Goal: Task Accomplishment & Management: Manage account settings

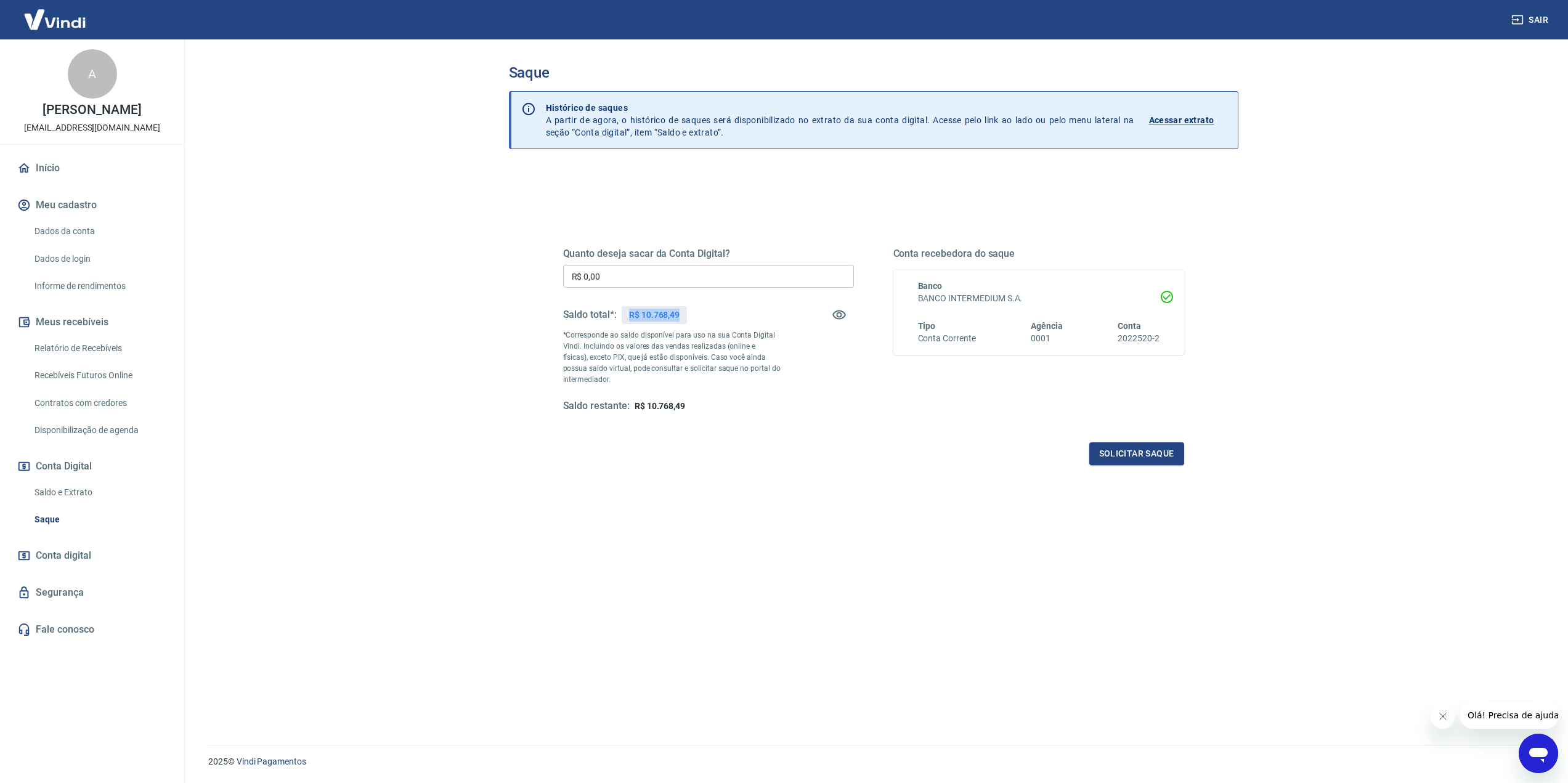
drag, startPoint x: 627, startPoint y: 314, endPoint x: 688, endPoint y: 316, distance: 61.0
click at [688, 316] on div "Saldo total*: R$ 10.768,49" at bounding box center [708, 315] width 291 height 30
copy p "R$ 10.768,49"
drag, startPoint x: 636, startPoint y: 281, endPoint x: 446, endPoint y: 281, distance: 190.0
click at [446, 281] on main "Saque Histórico de saques A partir de agora, o histórico de saques será disponi…" at bounding box center [873, 411] width 1389 height 744
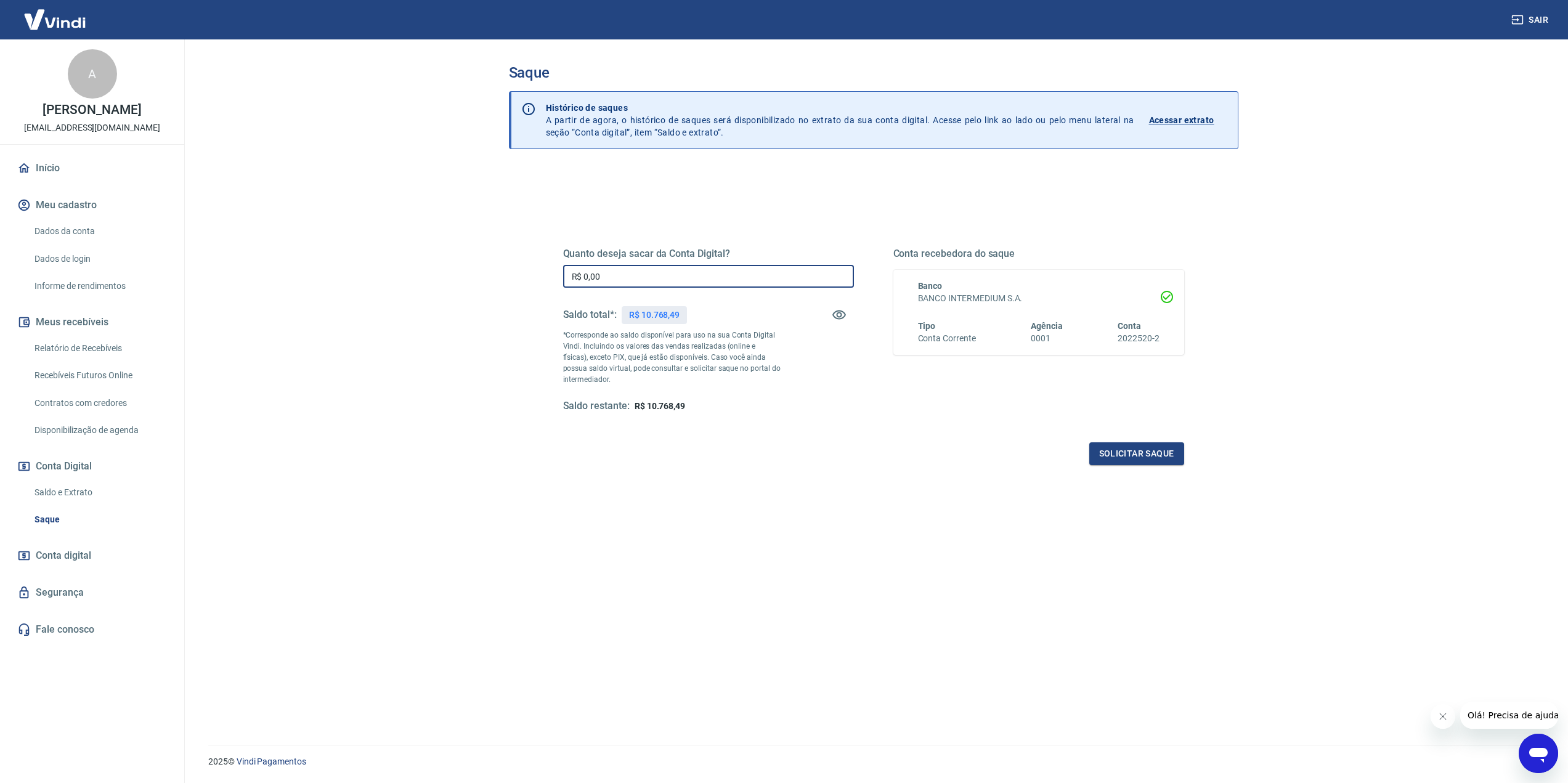
paste input "10.768,49"
type input "R$ 10.768,49"
click at [1121, 454] on button "Solicitar saque" at bounding box center [1137, 453] width 95 height 23
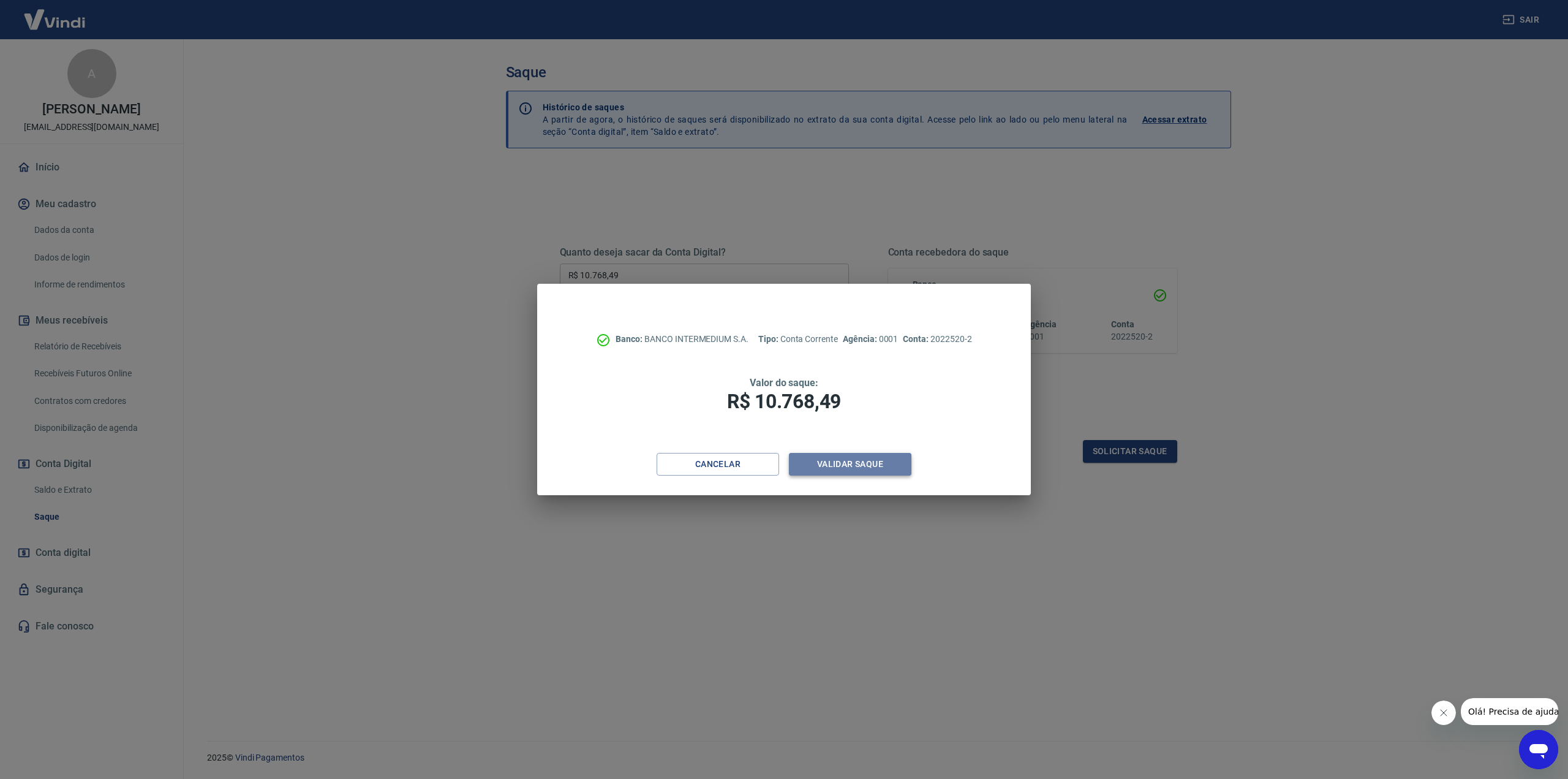
click at [909, 465] on button "Validar saque" at bounding box center [850, 464] width 122 height 23
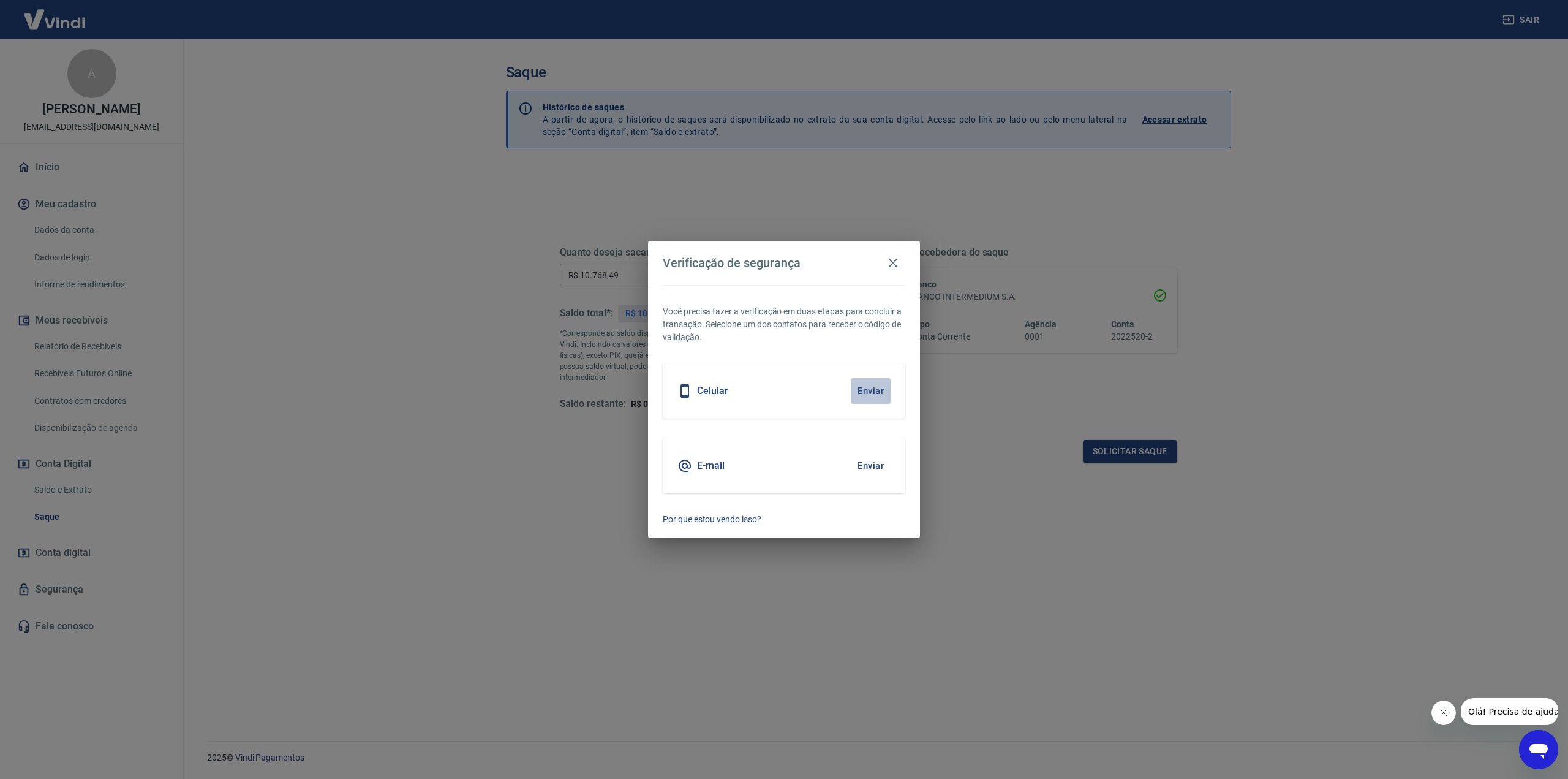
click at [871, 386] on button "Enviar" at bounding box center [871, 391] width 40 height 26
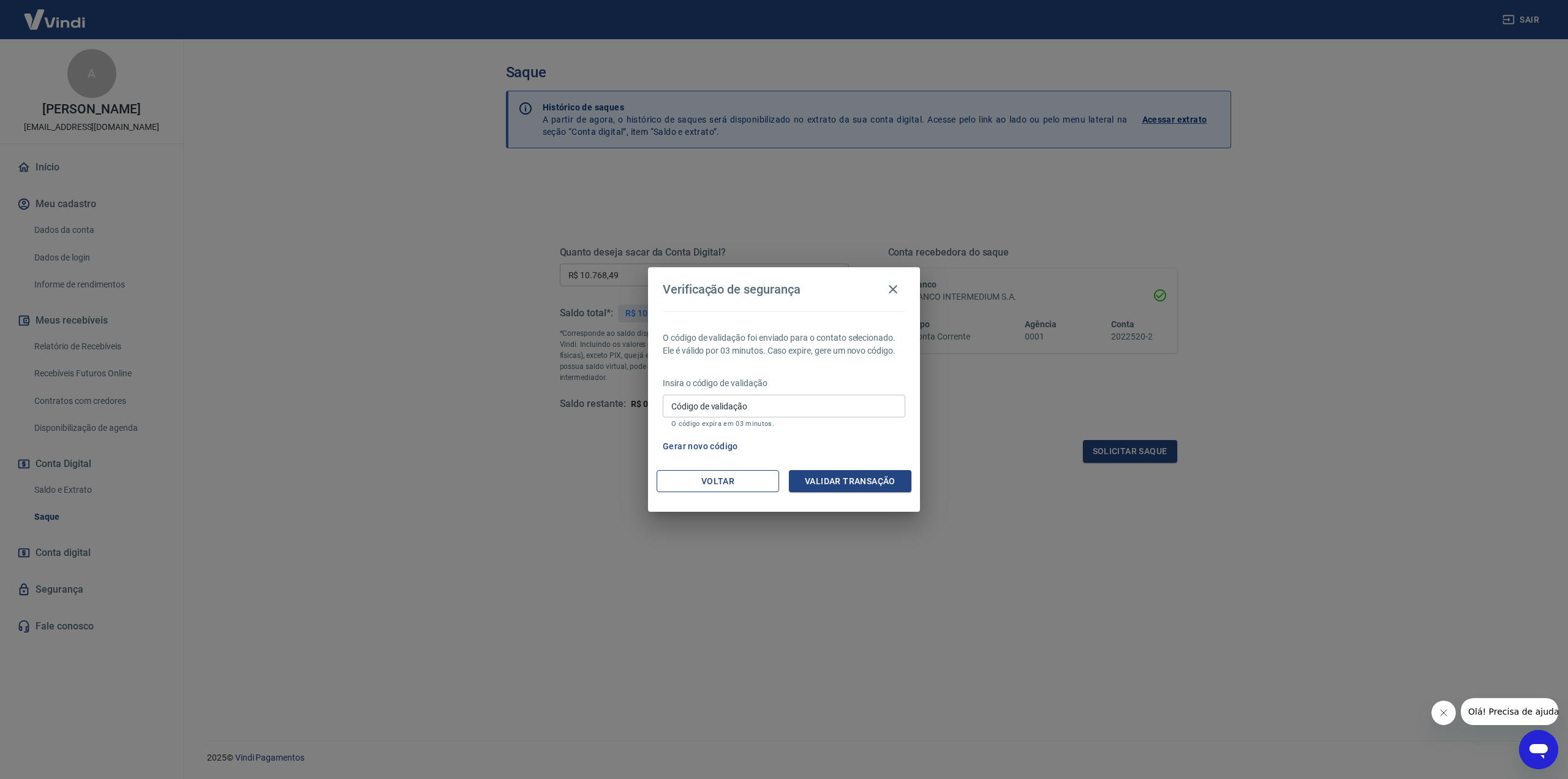
click at [701, 489] on button "Voltar" at bounding box center [717, 481] width 122 height 23
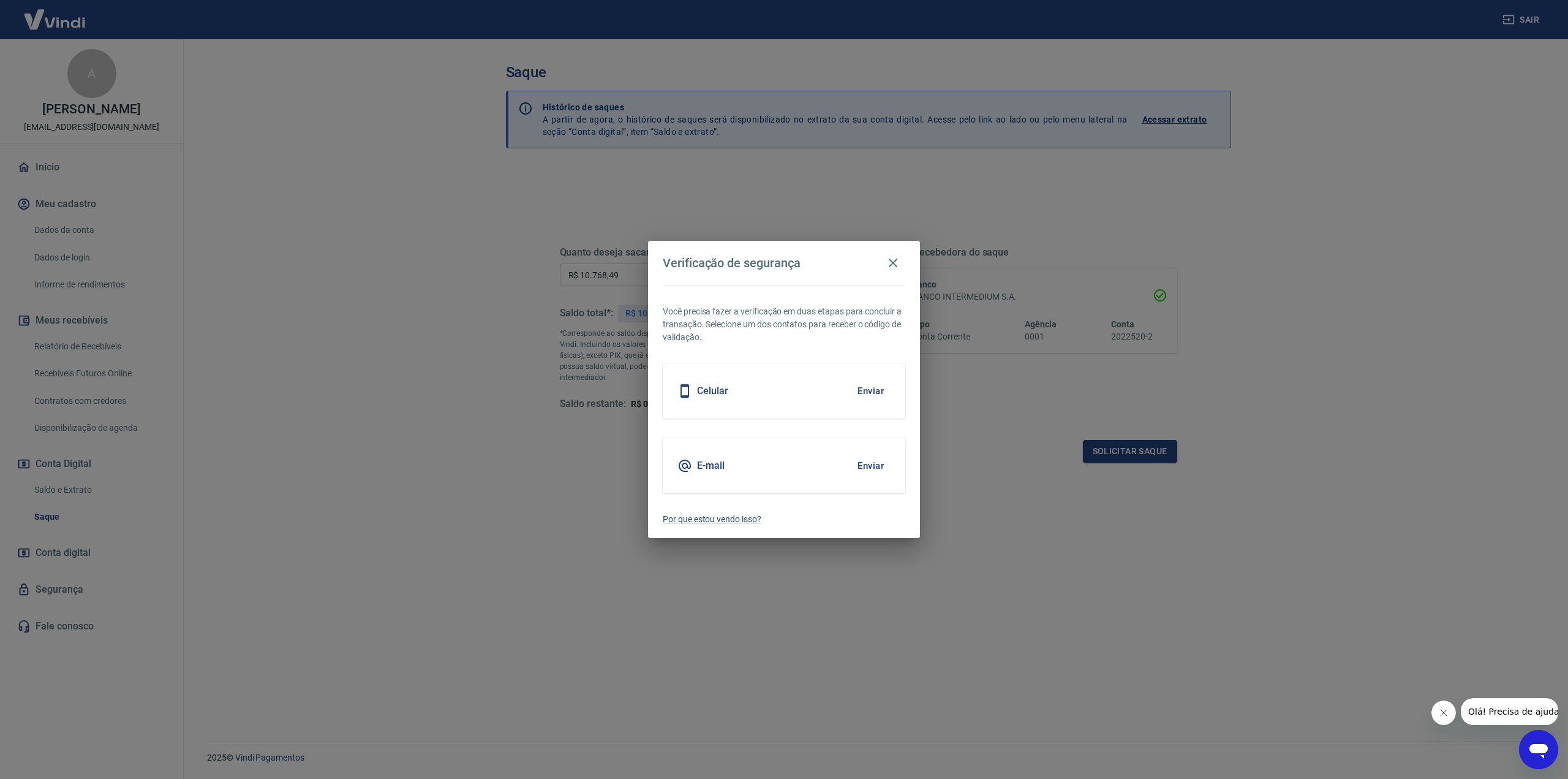
click at [855, 466] on button "Enviar" at bounding box center [871, 465] width 40 height 26
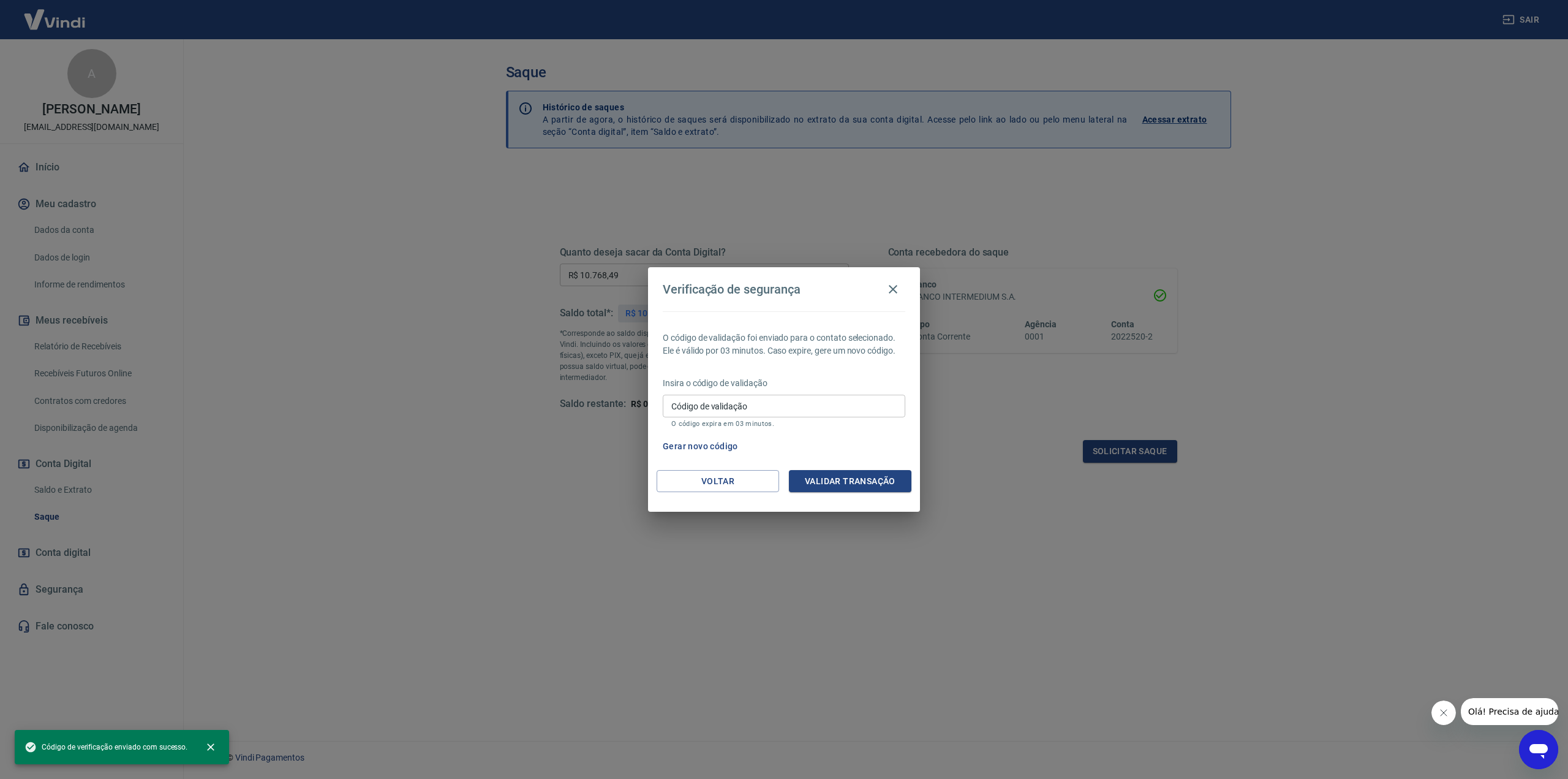
click at [726, 411] on input "Código de validação" at bounding box center [784, 406] width 243 height 23
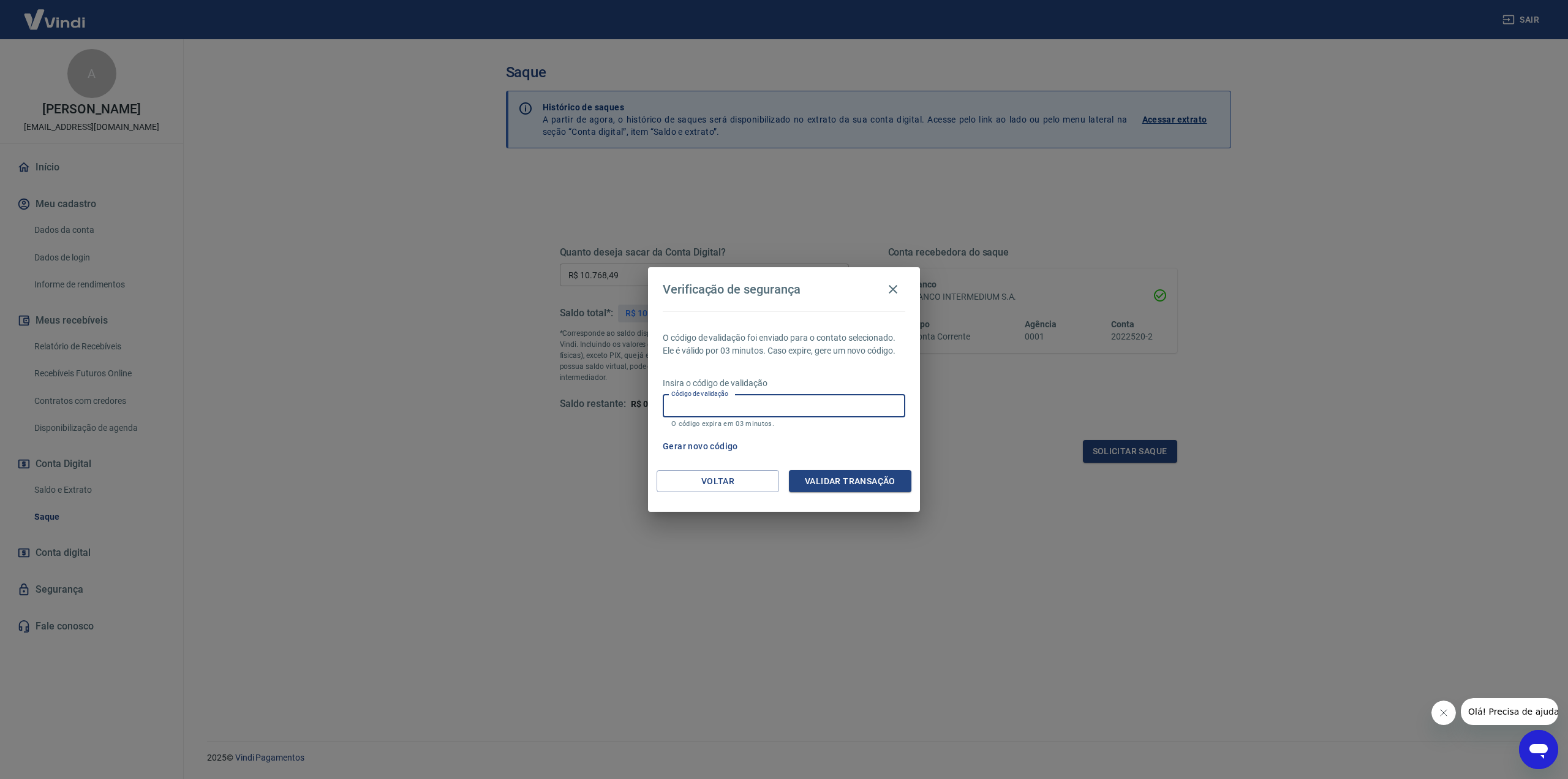
paste input "796310"
type input "796310"
click at [845, 479] on button "Validar transação" at bounding box center [850, 481] width 122 height 23
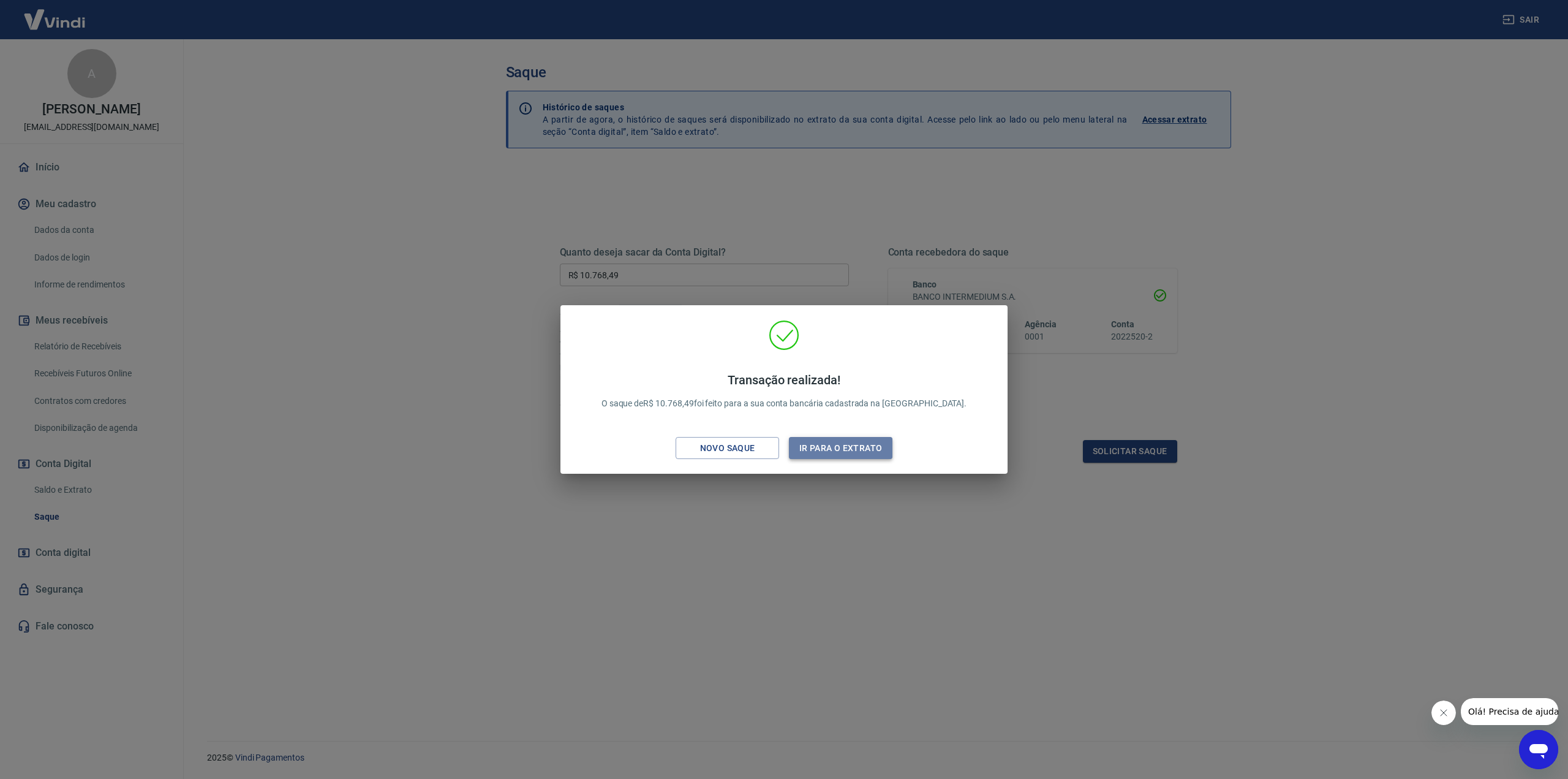
click at [833, 458] on button "Ir para o extrato" at bounding box center [840, 448] width 104 height 23
